Goal: Task Accomplishment & Management: Manage account settings

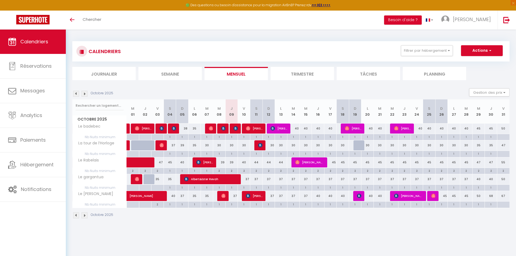
click at [189, 37] on div "CALENDRIERS Filtrer par hébergement ABRITEL Le badebec Le Rabelais Autres La to…" at bounding box center [291, 130] width 438 height 188
click at [246, 166] on div "40" at bounding box center [244, 163] width 12 height 10
type input "40"
type input "Ven 10 Octobre 2025"
type input "[DATE]"
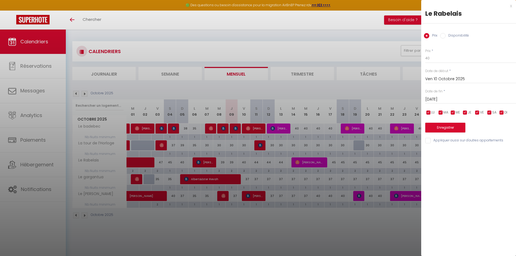
click at [255, 160] on div at bounding box center [258, 128] width 516 height 256
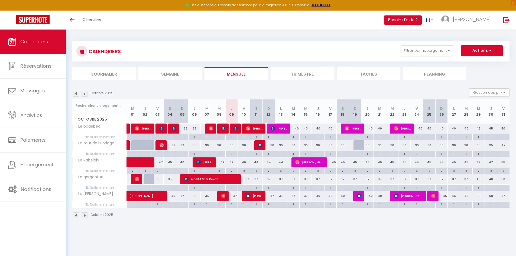
click at [256, 162] on div "44" at bounding box center [256, 163] width 12 height 10
type input "44"
type input "[DATE]"
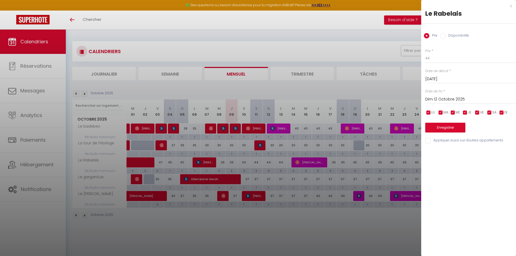
click at [433, 100] on input "Dim 12 Octobre 2025" at bounding box center [471, 99] width 91 height 7
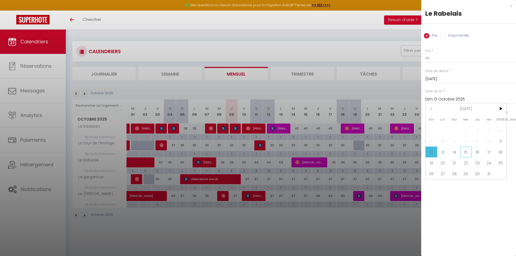
click at [469, 153] on span "15" at bounding box center [467, 152] width 12 height 11
type input "Mer 15 Octobre 2025"
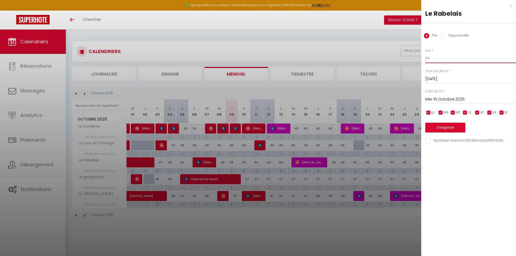
drag, startPoint x: 414, startPoint y: 64, endPoint x: 411, endPoint y: 62, distance: 3.7
click at [412, 64] on body "🟢 Des questions ou besoin d'assistance pour la migration AirBnB? Prenez rdv >>>…" at bounding box center [258, 158] width 516 height 256
type input "40"
click at [443, 131] on button "Enregistrer" at bounding box center [446, 128] width 40 height 10
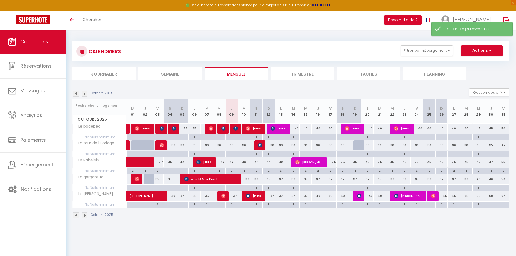
click at [243, 182] on div "37" at bounding box center [244, 179] width 12 height 10
type input "37"
type input "Ven 10 Octobre 2025"
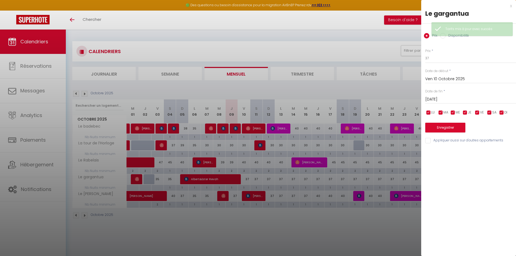
click at [437, 100] on input "[DATE]" at bounding box center [471, 99] width 91 height 7
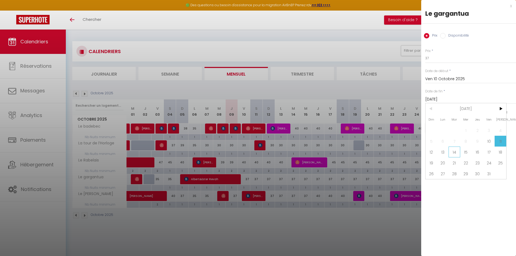
click at [456, 152] on span "14" at bounding box center [455, 152] width 12 height 11
type input "[DATE]"
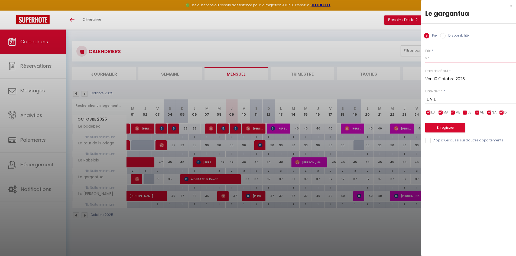
drag, startPoint x: 432, startPoint y: 60, endPoint x: 409, endPoint y: 62, distance: 23.7
click at [410, 64] on body "🟢 Des questions ou besoin d'assistance pour la migration AirBnB? Prenez rdv >>>…" at bounding box center [258, 158] width 516 height 256
type input "34"
click at [442, 130] on button "Enregistrer" at bounding box center [446, 128] width 40 height 10
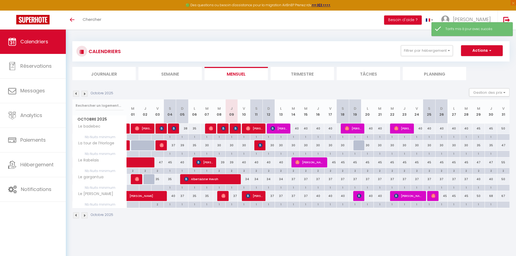
click at [234, 200] on div "37" at bounding box center [232, 196] width 12 height 10
type input "37"
type input "Jeu 09 Octobre 2025"
type input "Ven 10 Octobre 2025"
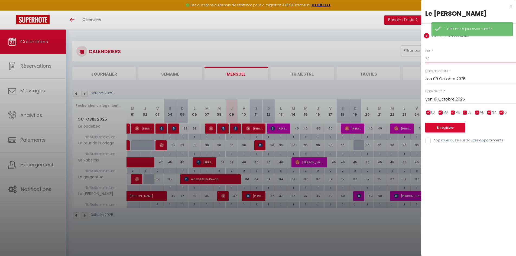
drag, startPoint x: 433, startPoint y: 54, endPoint x: 413, endPoint y: 60, distance: 20.6
click at [413, 60] on body "🟢 Des questions ou besoin d'assistance pour la migration AirBnB? Prenez rdv >>>…" at bounding box center [258, 158] width 516 height 256
type input "34"
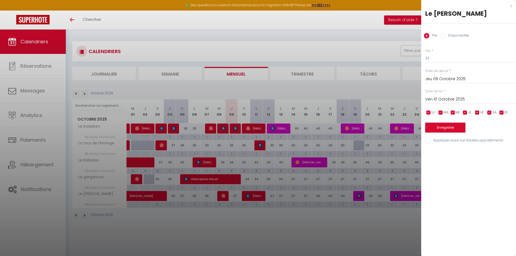
click at [447, 128] on button "Enregistrer" at bounding box center [446, 128] width 40 height 10
